Goal: Task Accomplishment & Management: Use online tool/utility

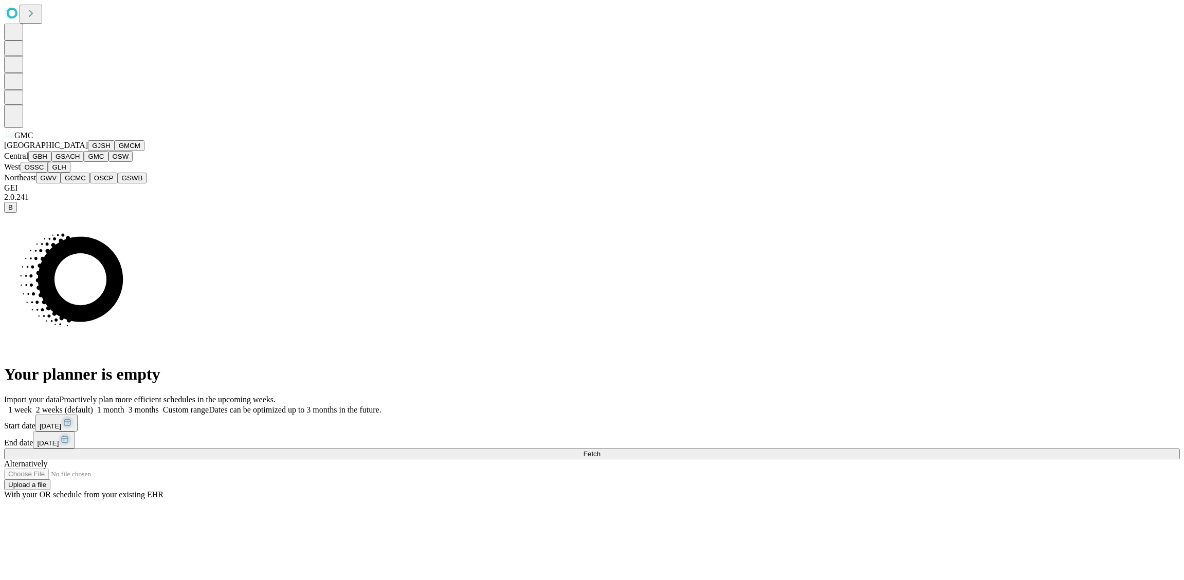
click at [115, 151] on button "GMCM" at bounding box center [130, 145] width 30 height 11
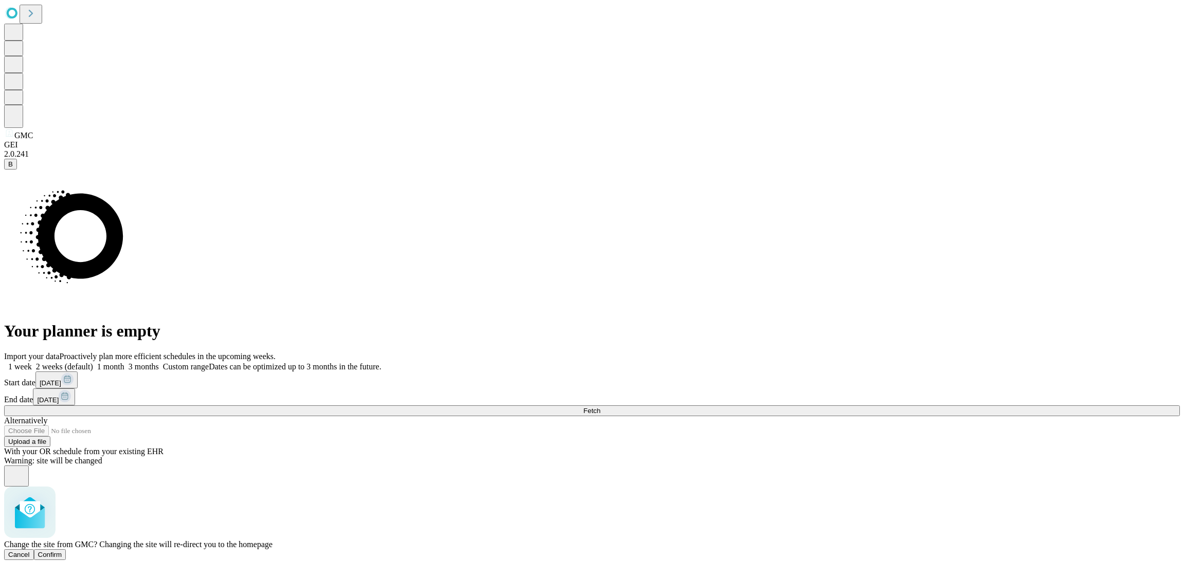
click at [62, 551] on span "Confirm" at bounding box center [50, 555] width 24 height 8
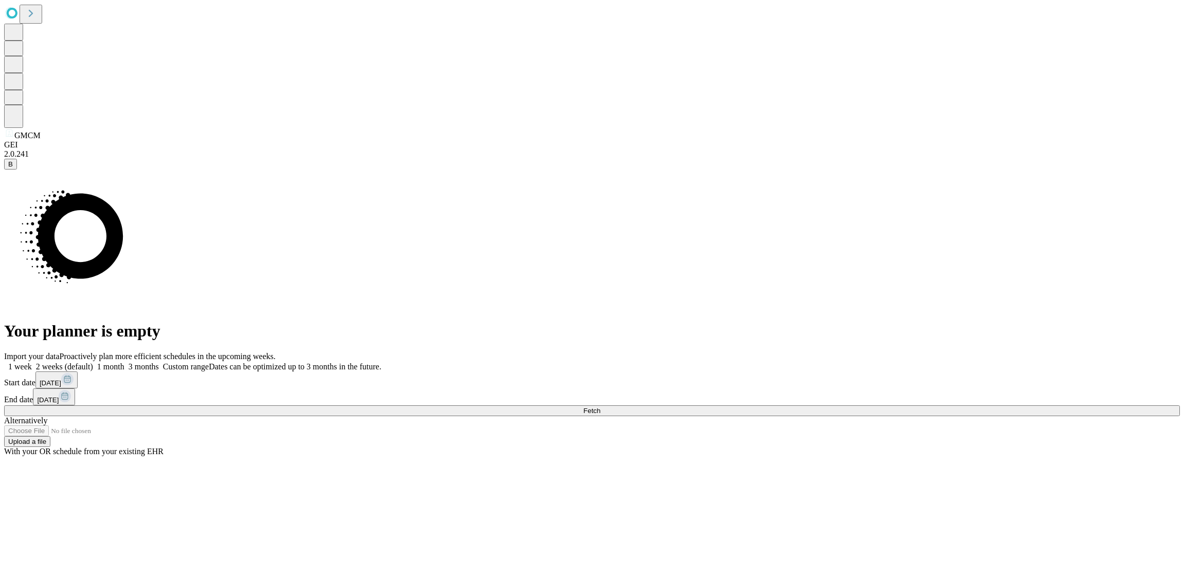
click at [74, 373] on rect at bounding box center [67, 379] width 12 height 12
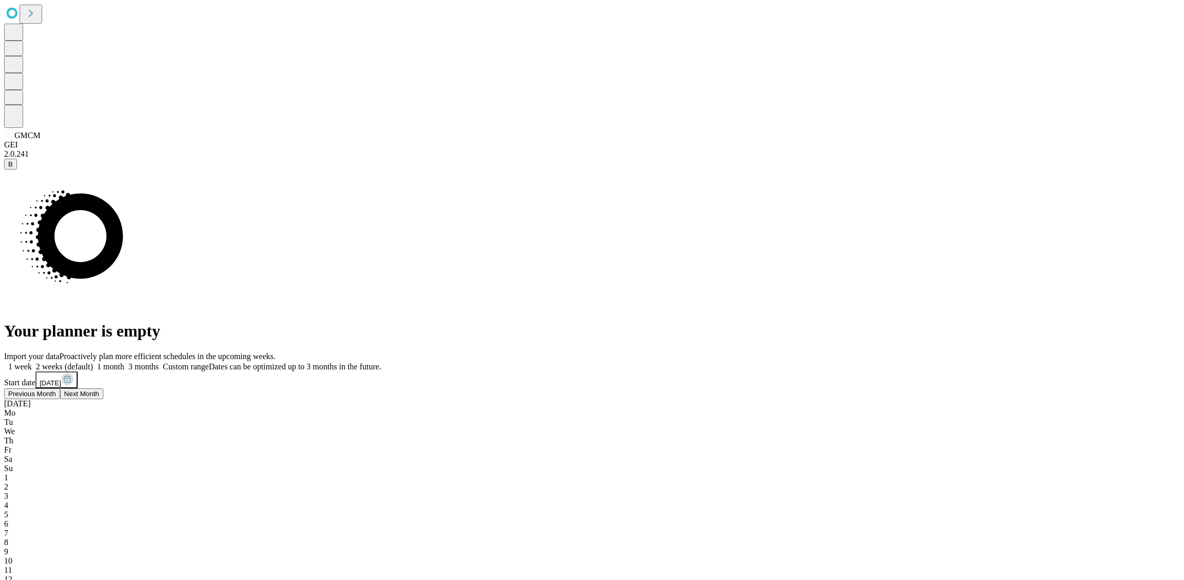
click at [8, 547] on span "9" at bounding box center [6, 551] width 4 height 9
click at [856, 538] on div "8" at bounding box center [592, 542] width 1176 height 9
click at [60, 406] on button "Previous Month" at bounding box center [32, 411] width 56 height 11
click at [1047, 580] on div "11" at bounding box center [592, 587] width 1176 height 9
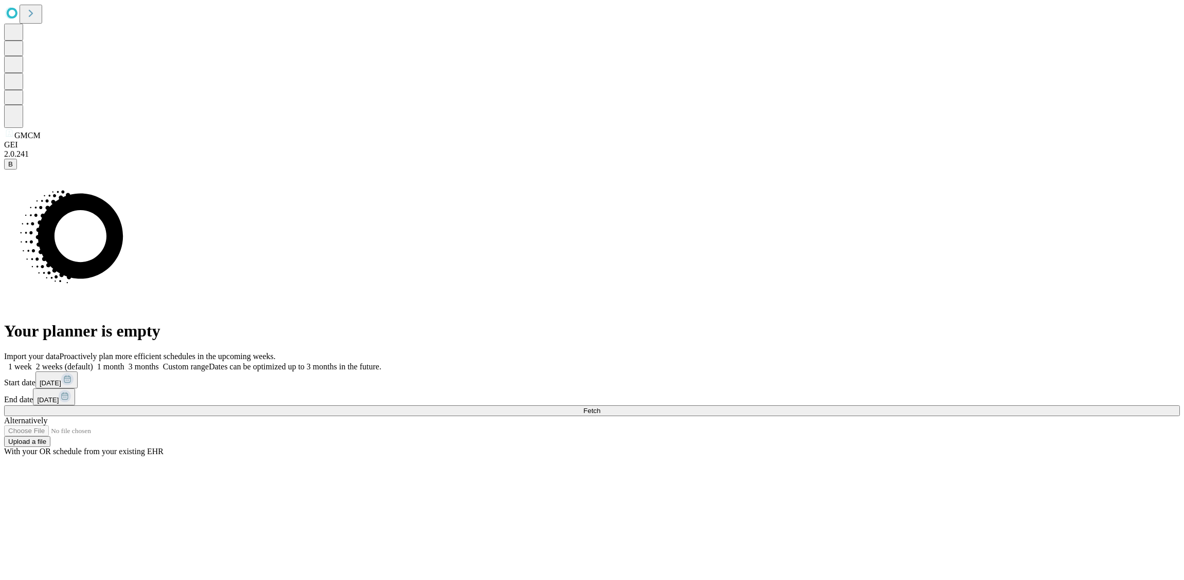
click at [1116, 352] on div "Import your data Proactively plan more efficient schedules in the upcoming week…" at bounding box center [592, 404] width 1176 height 104
click at [600, 407] on span "Fetch" at bounding box center [591, 411] width 17 height 8
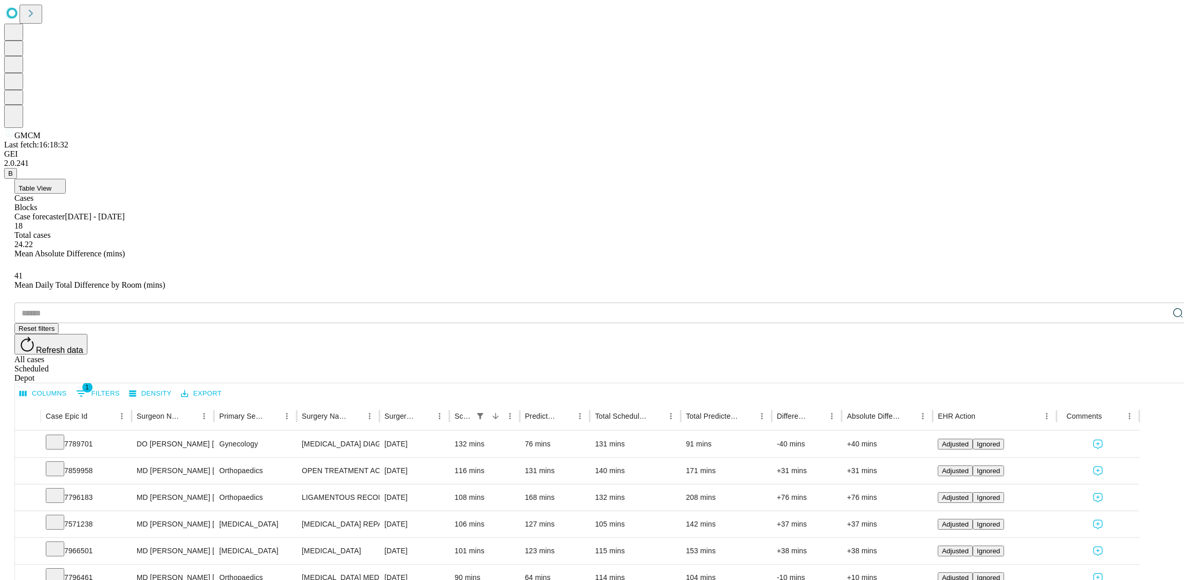
click at [69, 386] on button "Columns" at bounding box center [43, 394] width 52 height 16
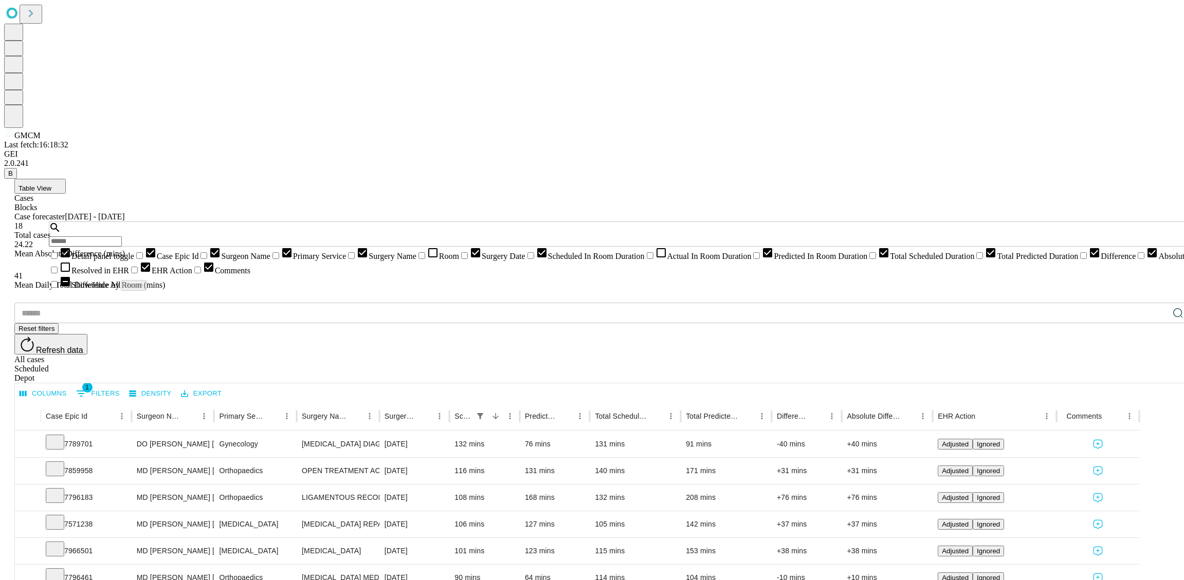
click at [427, 259] on icon at bounding box center [433, 253] width 12 height 12
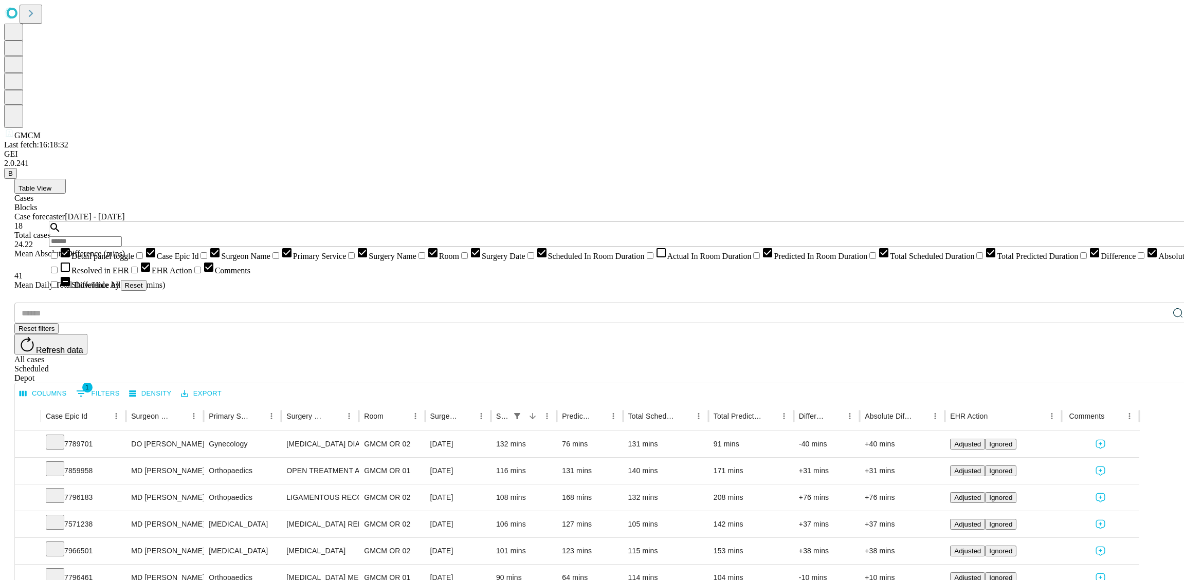
drag, startPoint x: 68, startPoint y: 392, endPoint x: 81, endPoint y: 393, distance: 12.9
click at [655, 259] on icon at bounding box center [661, 253] width 12 height 12
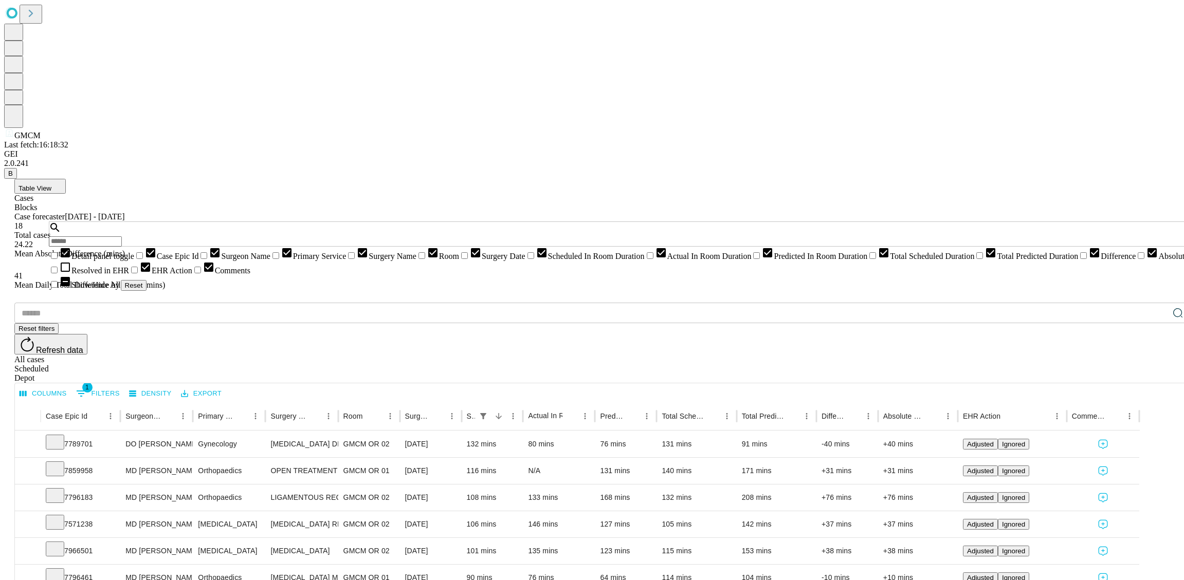
scroll to position [111, 0]
click at [69, 273] on icon at bounding box center [65, 267] width 12 height 12
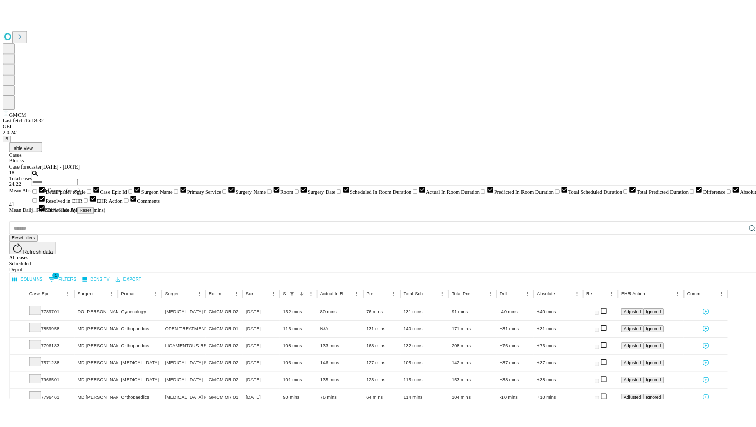
scroll to position [0, 0]
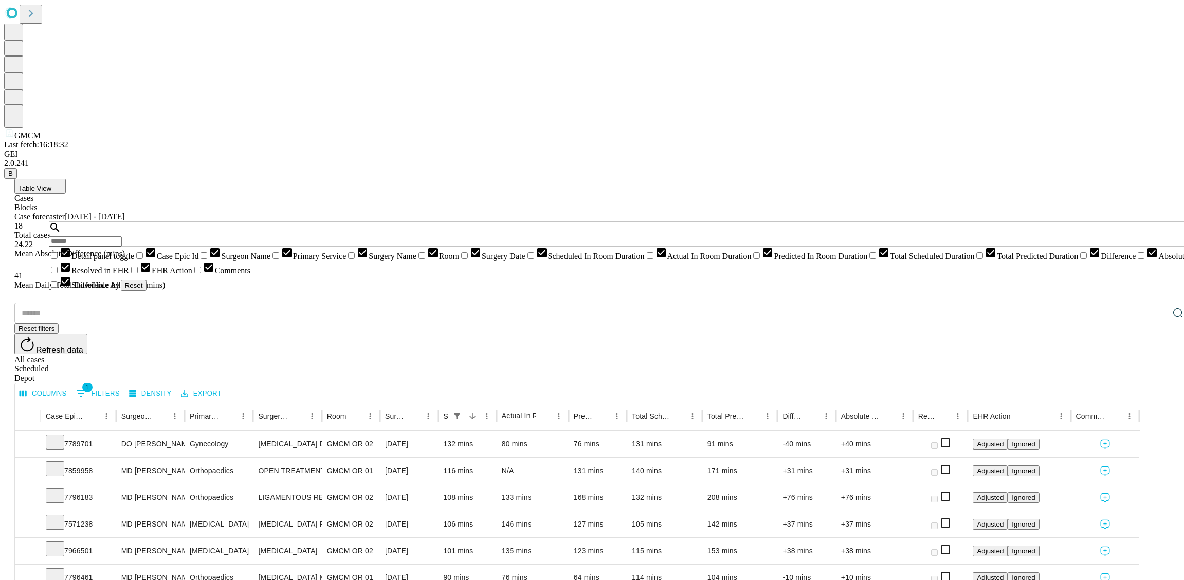
click at [303, 303] on div "​ Reset filters Refresh data All cases Scheduled Depot" at bounding box center [602, 343] width 1176 height 80
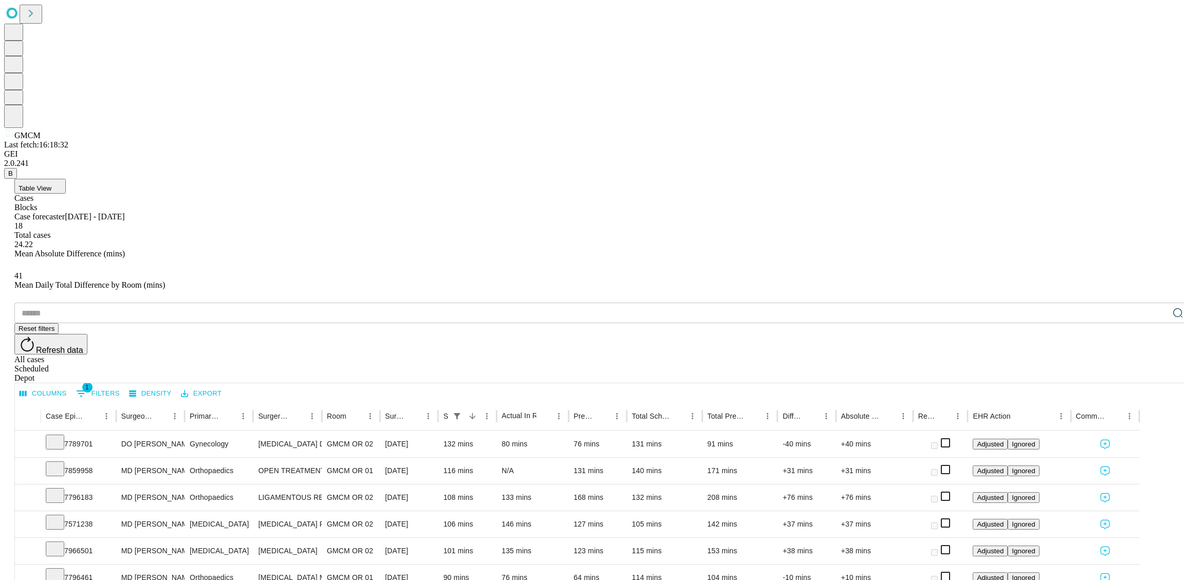
click at [224, 386] on button "Export" at bounding box center [201, 394] width 46 height 16
click at [249, 209] on li "Download as Excel" at bounding box center [265, 205] width 64 height 9
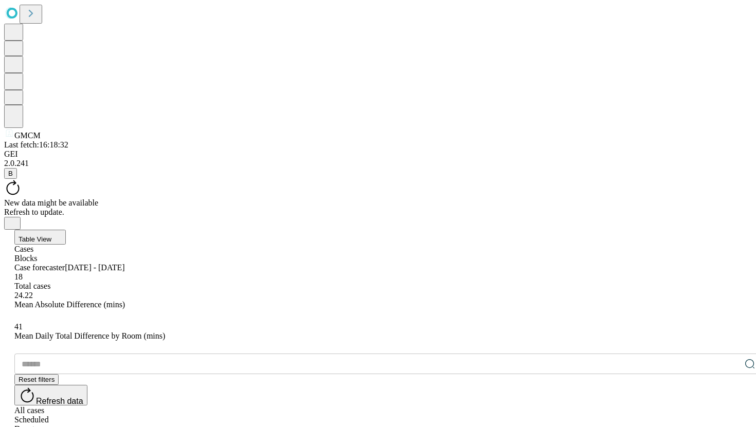
drag, startPoint x: 361, startPoint y: 207, endPoint x: 388, endPoint y: 208, distance: 27.3
drag, startPoint x: 263, startPoint y: 208, endPoint x: 339, endPoint y: 211, distance: 75.6
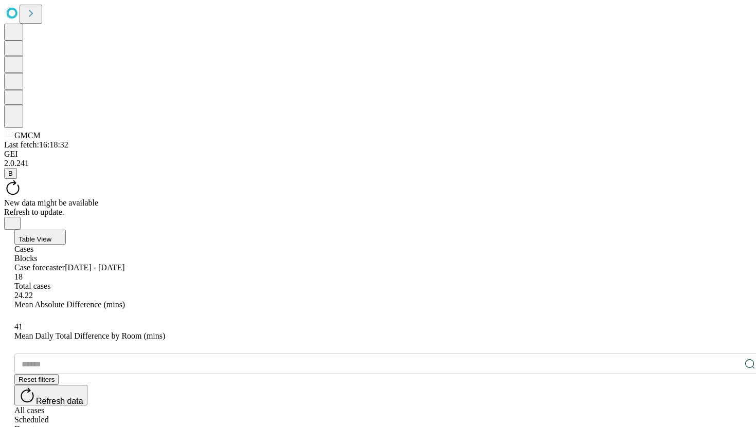
click at [66, 230] on button "Table View" at bounding box center [39, 237] width 51 height 15
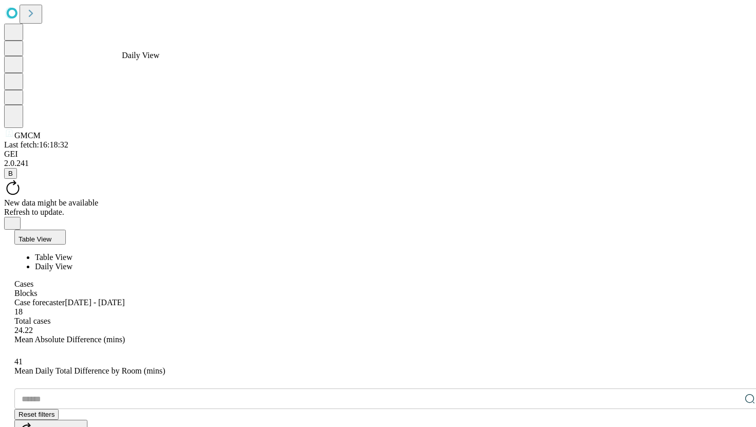
click at [72, 262] on span "Daily View" at bounding box center [54, 266] width 38 height 9
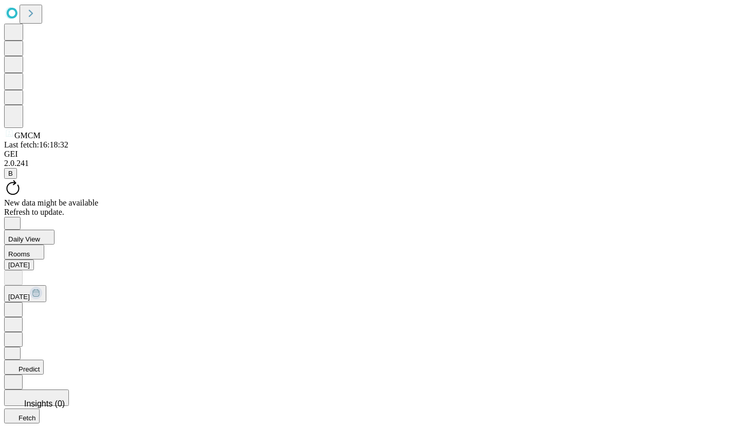
click at [19, 304] on icon at bounding box center [13, 309] width 10 height 10
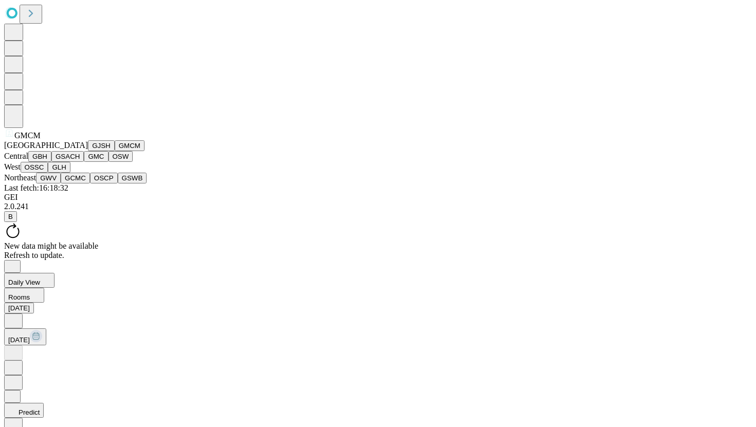
click at [14, 140] on span "GMCM" at bounding box center [27, 135] width 26 height 9
click at [115, 151] on button "GMCM" at bounding box center [130, 145] width 30 height 11
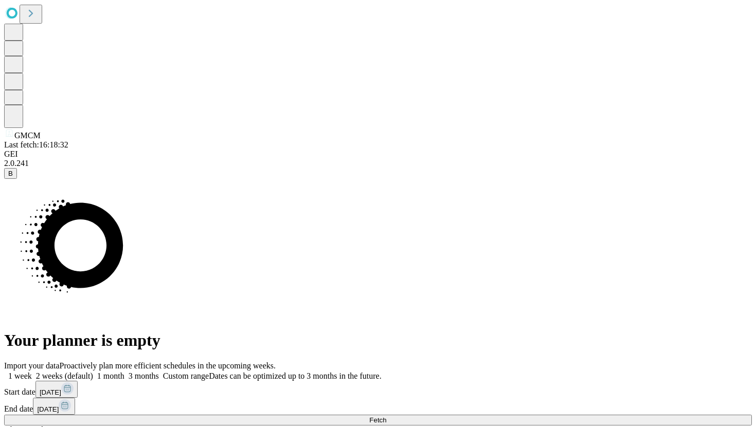
click at [74, 382] on rect at bounding box center [67, 388] width 12 height 12
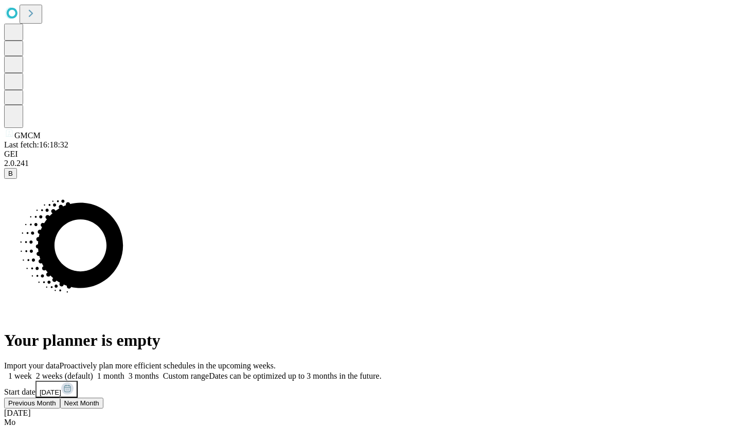
click at [56, 416] on span "Previous Month" at bounding box center [32, 420] width 48 height 8
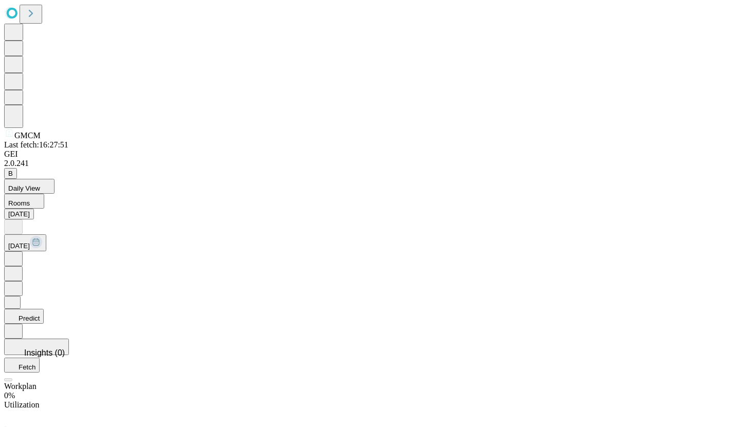
click at [19, 253] on icon at bounding box center [13, 258] width 10 height 10
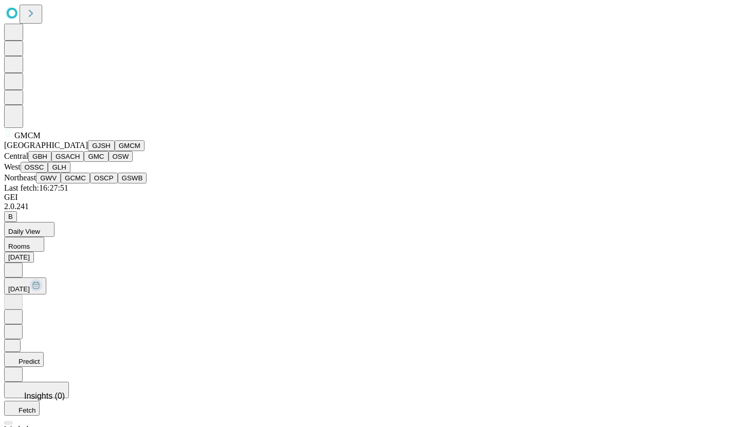
click at [115, 151] on button "GMCM" at bounding box center [130, 145] width 30 height 11
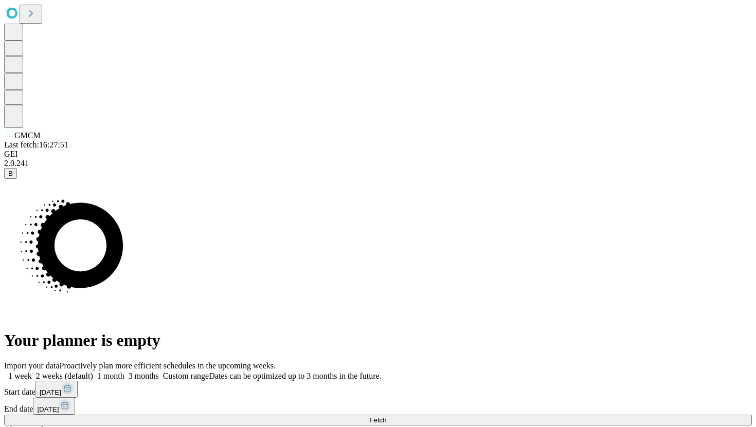
click at [71, 399] on rect at bounding box center [65, 405] width 12 height 12
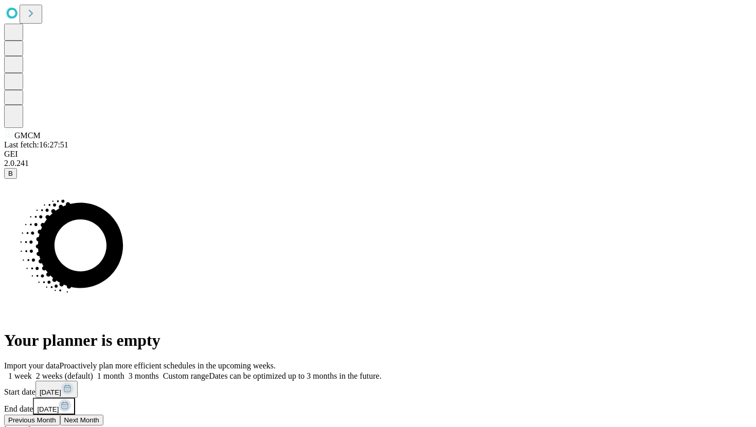
click at [60, 415] on button "Previous Month" at bounding box center [32, 420] width 56 height 11
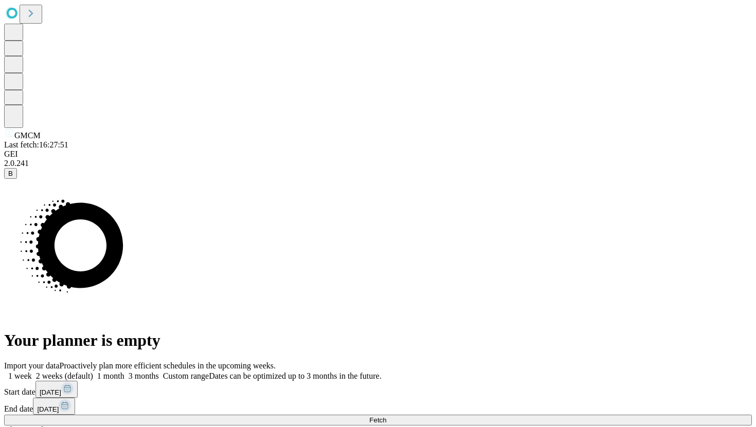
click at [719, 361] on div "Import your data Proactively plan more efficient schedules in the upcoming week…" at bounding box center [377, 413] width 747 height 104
click at [70, 386] on icon at bounding box center [67, 389] width 6 height 6
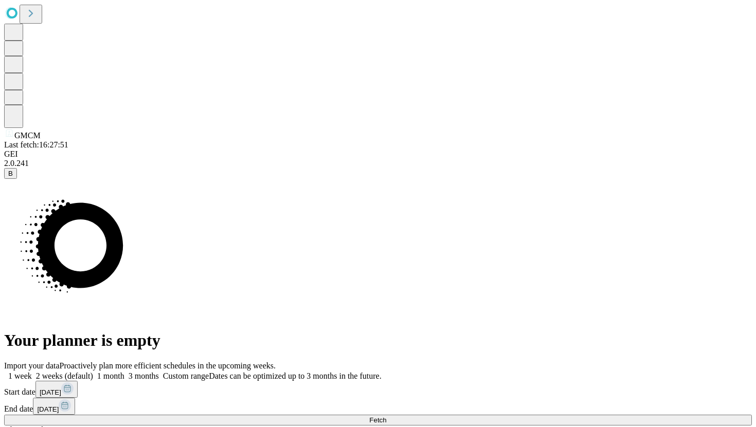
click at [614, 371] on div "1 week 2 weeks (default) 1 month 3 months Custom range Dates can be optimized u…" at bounding box center [377, 393] width 747 height 44
click at [71, 399] on rect at bounding box center [65, 405] width 12 height 12
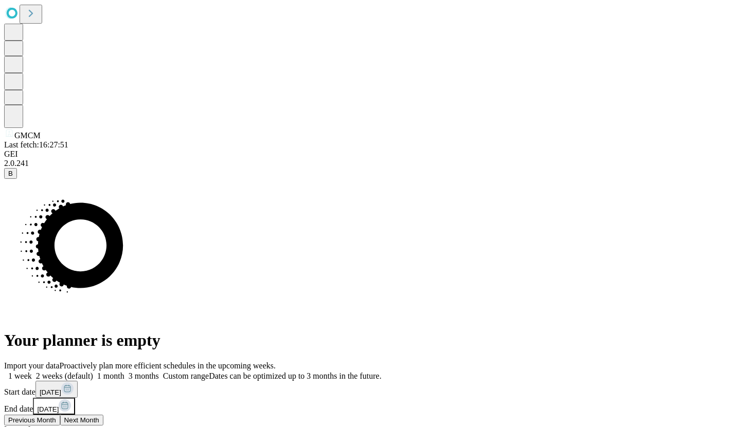
click at [56, 416] on span "Previous Month" at bounding box center [32, 420] width 48 height 8
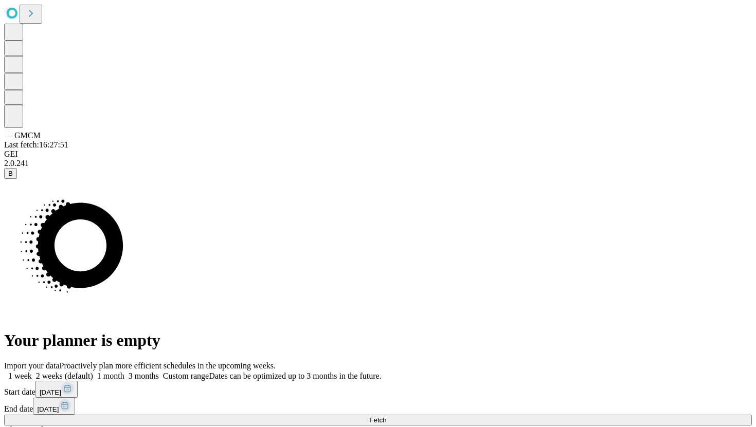
click at [386, 416] on span "Fetch" at bounding box center [377, 420] width 17 height 8
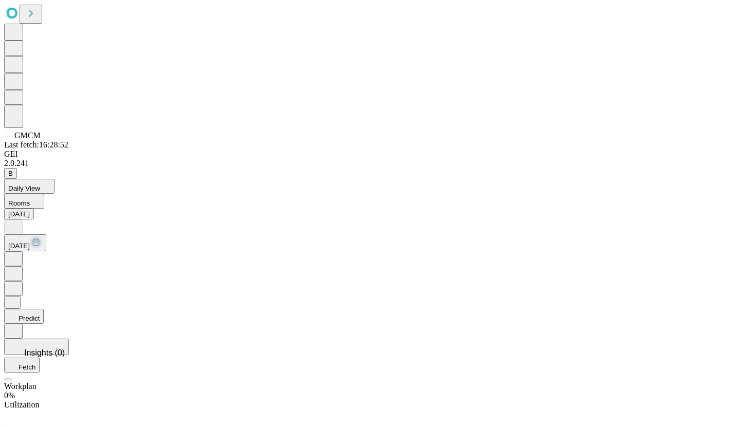
click at [19, 253] on icon at bounding box center [13, 258] width 10 height 10
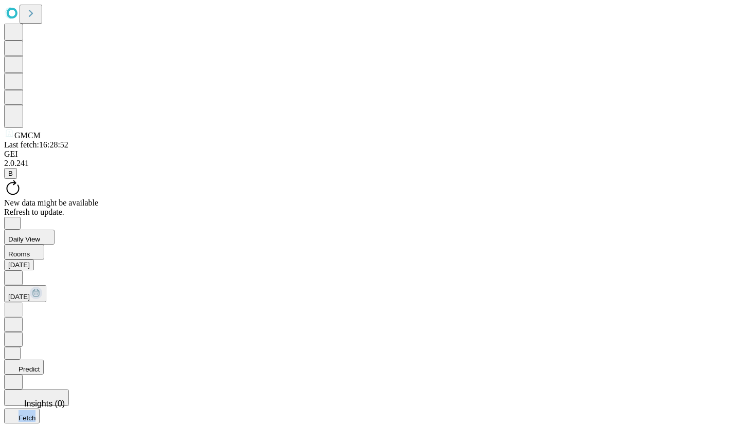
drag, startPoint x: 749, startPoint y: 137, endPoint x: 1043, endPoint y: -13, distance: 330.1
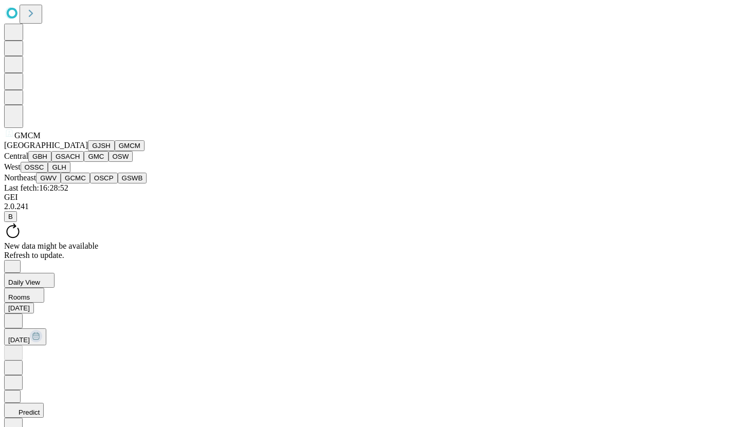
click at [20, 140] on span "GMCM" at bounding box center [27, 135] width 26 height 9
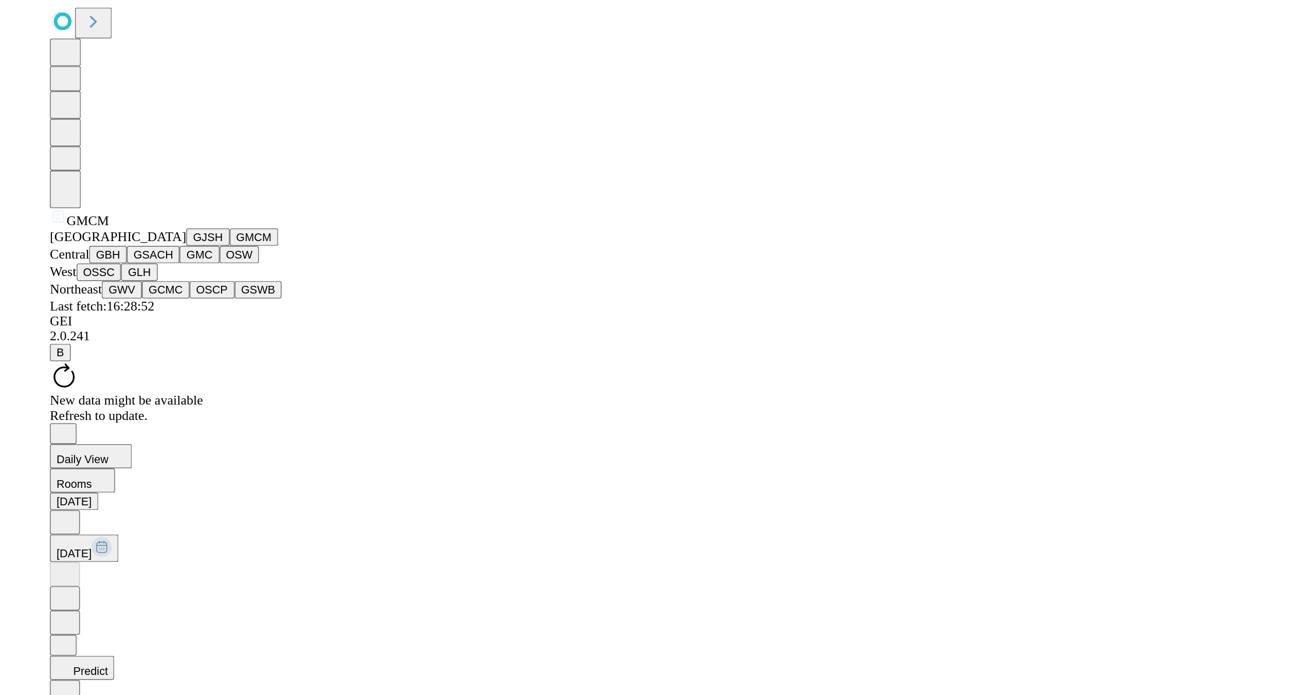
scroll to position [67, 0]
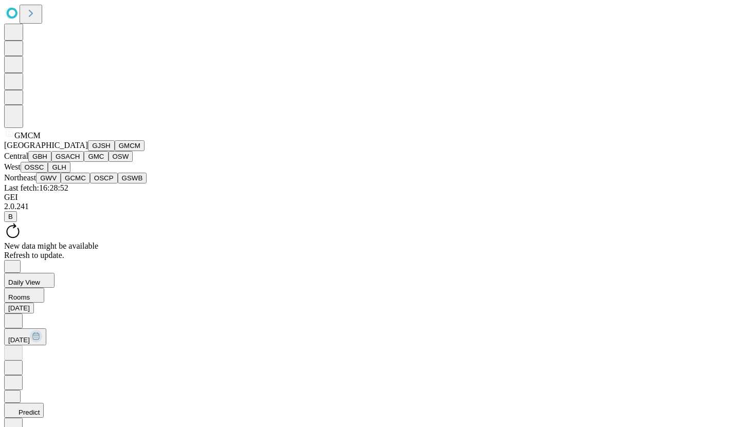
click at [84, 162] on button "GMC" at bounding box center [96, 156] width 24 height 11
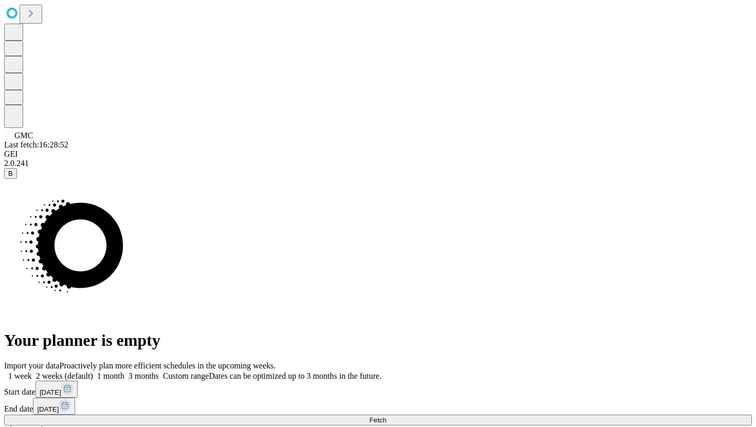
click at [74, 382] on rect at bounding box center [67, 388] width 12 height 12
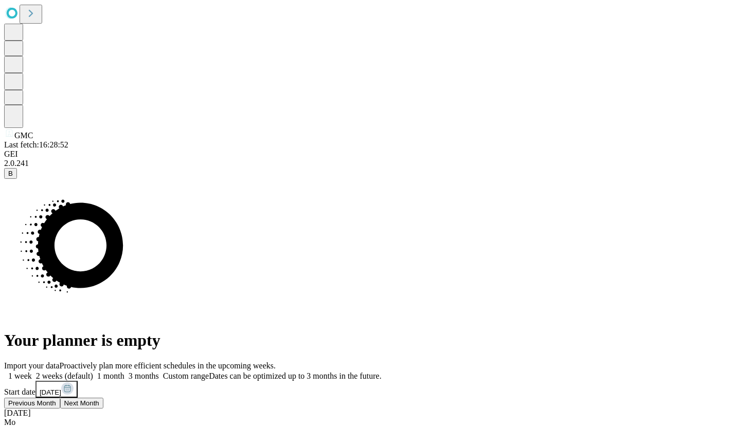
click at [60, 415] on button "Previous Month" at bounding box center [32, 420] width 56 height 11
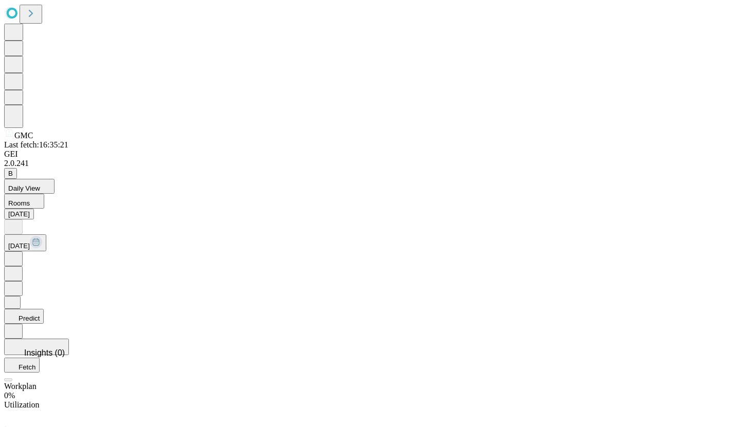
click at [19, 253] on icon at bounding box center [13, 258] width 10 height 10
click at [15, 255] on icon at bounding box center [13, 257] width 3 height 5
